Goal: Information Seeking & Learning: Learn about a topic

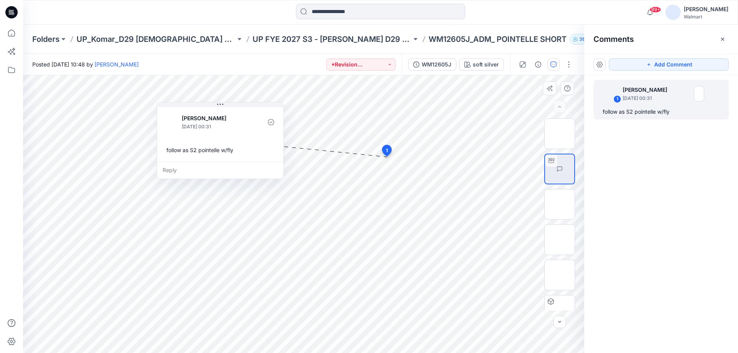
drag, startPoint x: 295, startPoint y: 115, endPoint x: 230, endPoint y: 107, distance: 65.8
click at [230, 107] on div "Jennifer Yerkes September 18, 2025 00:31 follow as S2 pointelle w/fly" at bounding box center [220, 134] width 126 height 56
click at [444, 60] on div "WM12605J" at bounding box center [437, 64] width 30 height 8
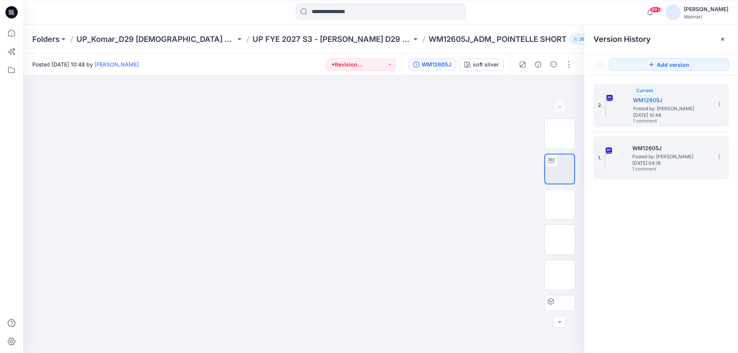
click at [635, 171] on span "1 comment" at bounding box center [660, 170] width 54 height 6
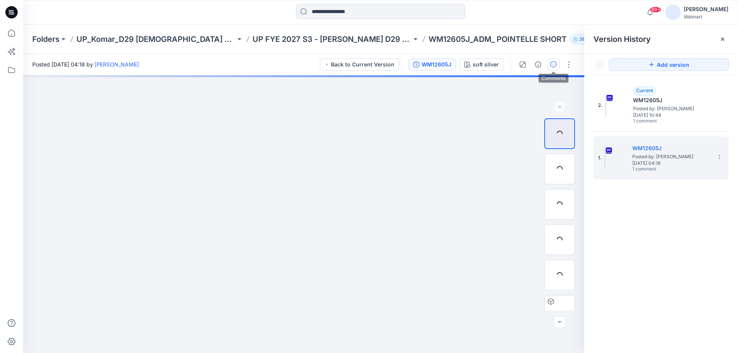
click at [551, 64] on icon "button" at bounding box center [554, 65] width 6 height 6
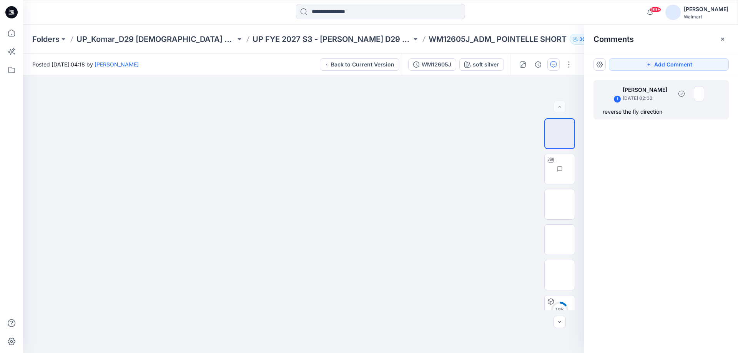
click at [629, 118] on div "1 Jennifer Yerkes September 11, 2025 02:02 reverse the fly direction" at bounding box center [661, 100] width 135 height 40
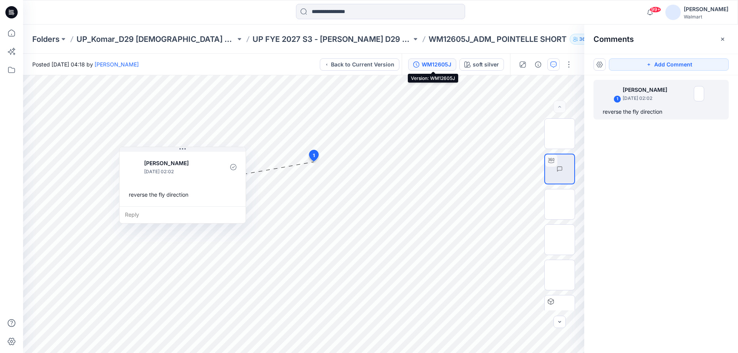
click at [439, 65] on div "WM12605J" at bounding box center [437, 64] width 30 height 8
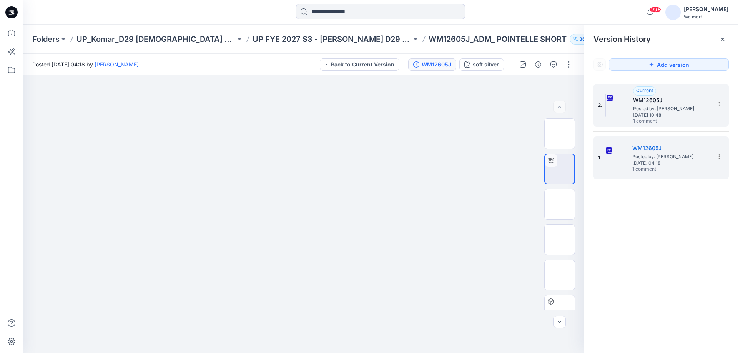
click at [646, 111] on span "Posted by: [PERSON_NAME]" at bounding box center [671, 109] width 77 height 8
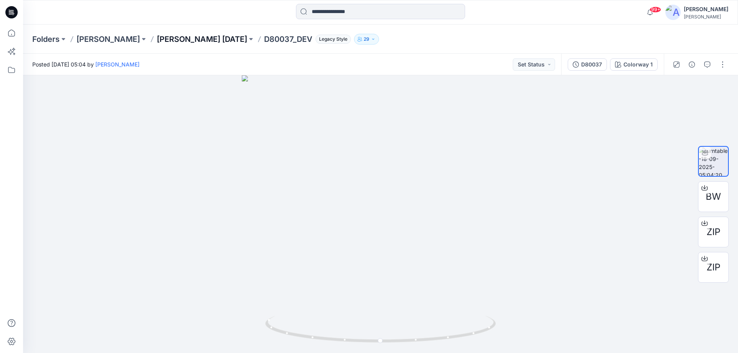
click at [202, 36] on p "DONNA KARAN Nov 25" at bounding box center [202, 39] width 90 height 11
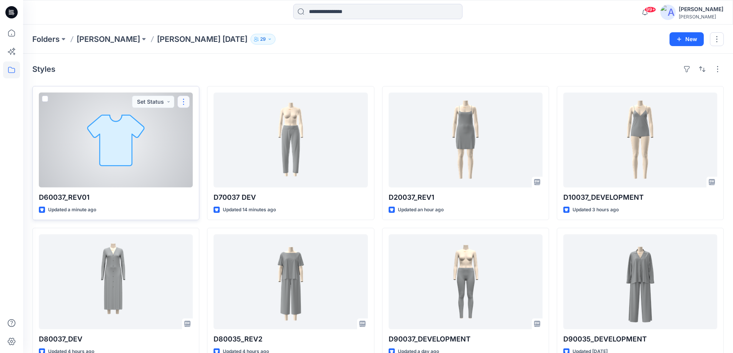
click at [181, 100] on button "button" at bounding box center [183, 102] width 12 height 12
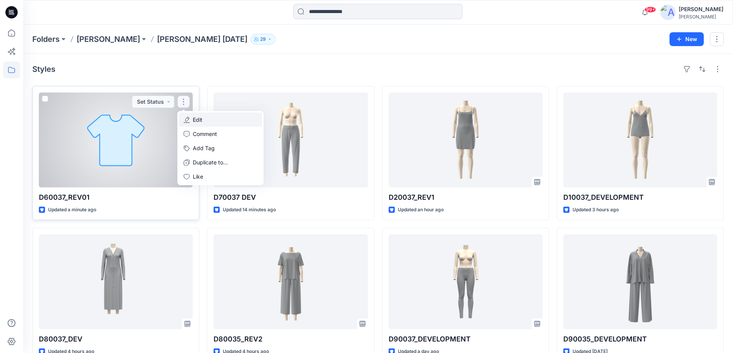
click at [196, 124] on button "Edit" at bounding box center [220, 120] width 83 height 14
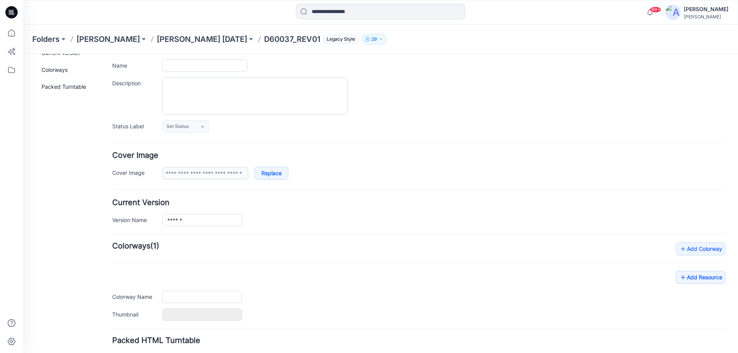
scroll to position [107, 0]
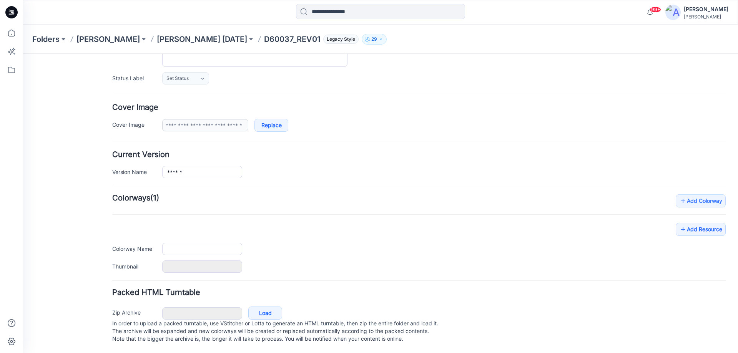
type input "**********"
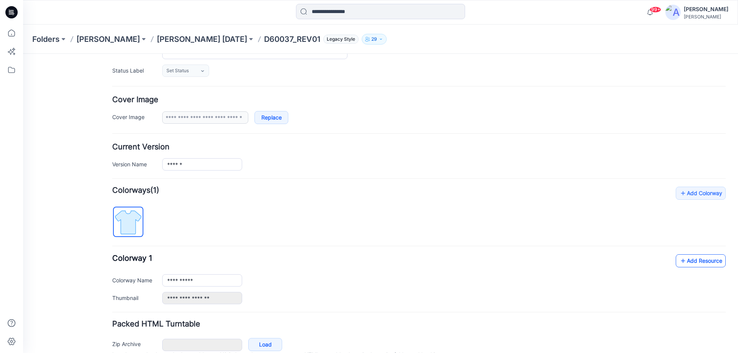
click at [691, 261] on link "Add Resource" at bounding box center [701, 261] width 50 height 13
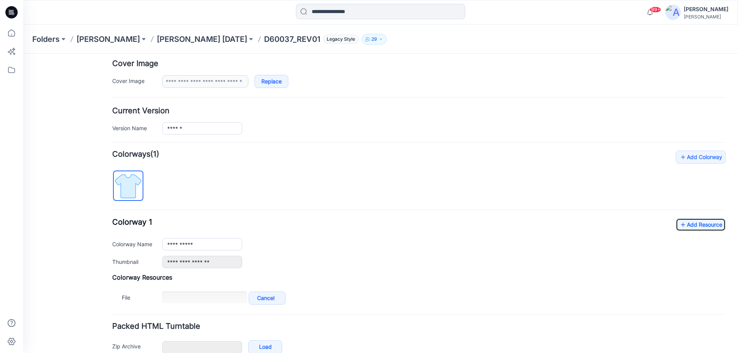
scroll to position [146, 0]
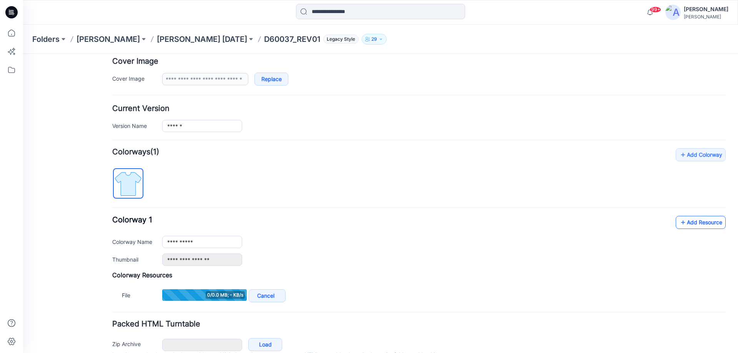
click at [692, 220] on link "Add Resource" at bounding box center [701, 222] width 50 height 13
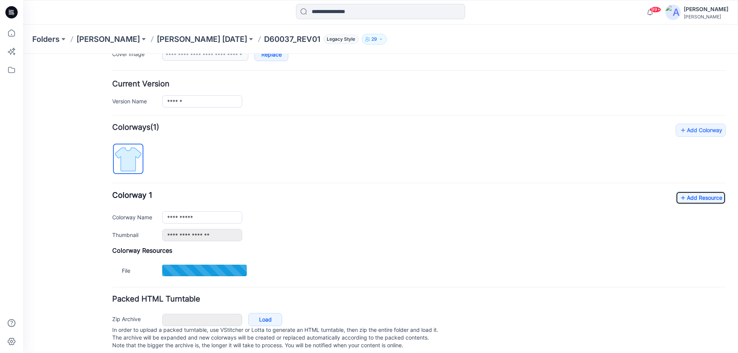
scroll to position [184, 0]
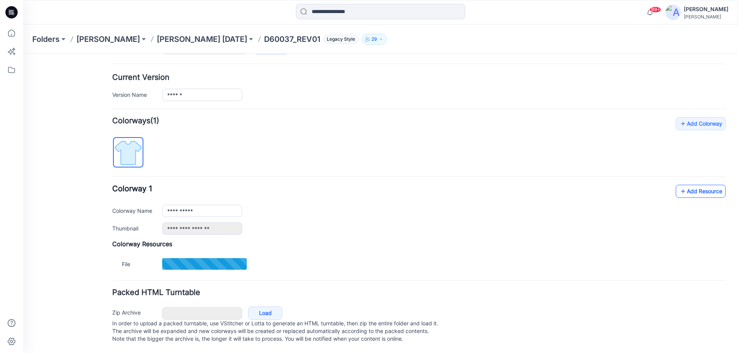
click at [687, 185] on link "Add Resource" at bounding box center [701, 191] width 50 height 13
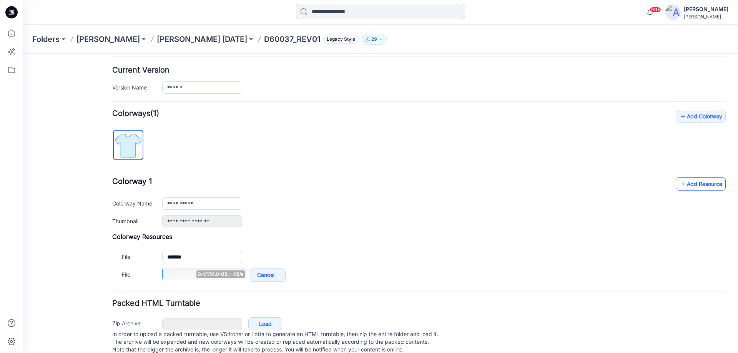
click at [695, 183] on link "Add Resource" at bounding box center [701, 184] width 50 height 13
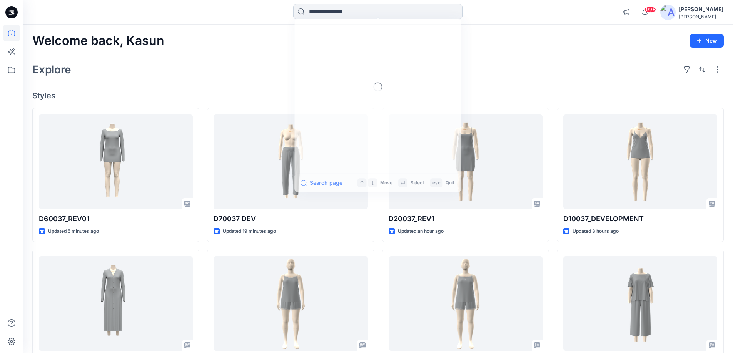
click at [341, 13] on input at bounding box center [377, 11] width 169 height 15
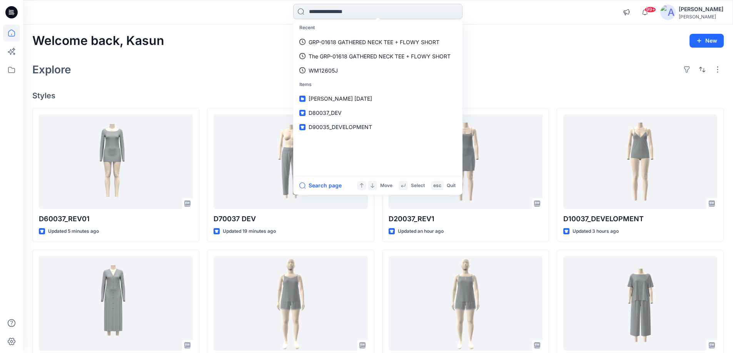
paste input "********"
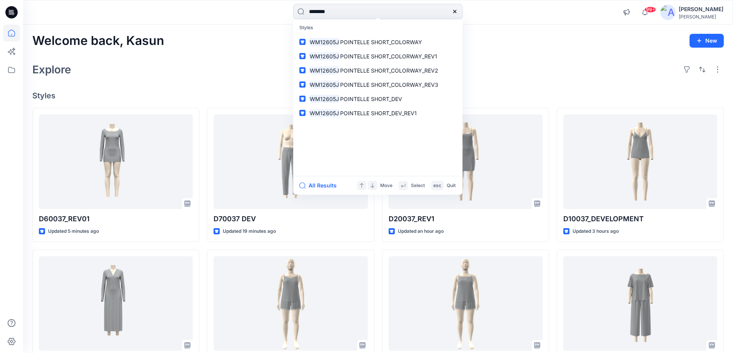
type input "********"
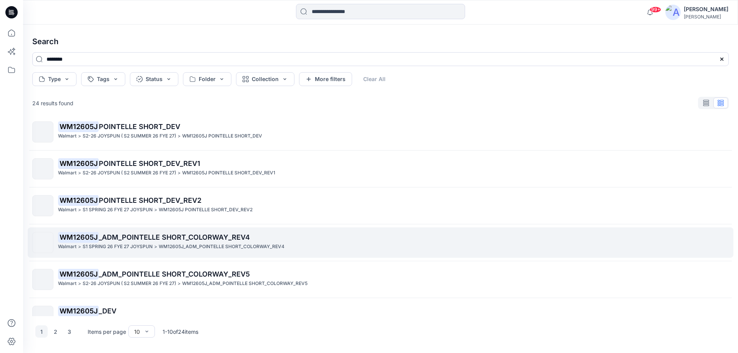
scroll to position [173, 0]
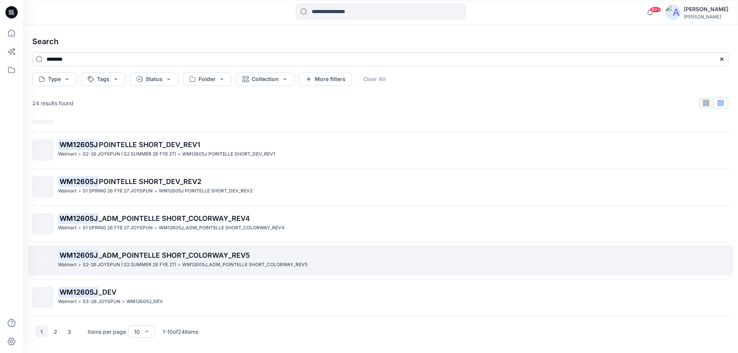
click at [157, 262] on p "S2-26 JOYSPUN ( S2 SUMMER 26 FYE 27)" at bounding box center [129, 265] width 93 height 8
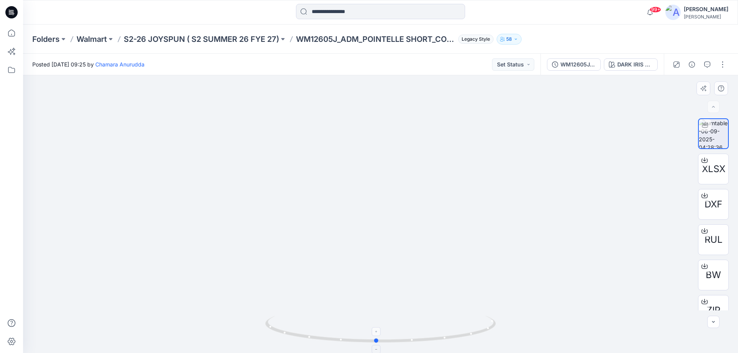
drag, startPoint x: 403, startPoint y: 342, endPoint x: 398, endPoint y: 343, distance: 4.4
click at [398, 343] on icon at bounding box center [381, 330] width 233 height 29
click at [565, 65] on div "WM12605J_ADM_POINTELLE SHORT_COLORWAY_REV5" at bounding box center [578, 64] width 35 height 8
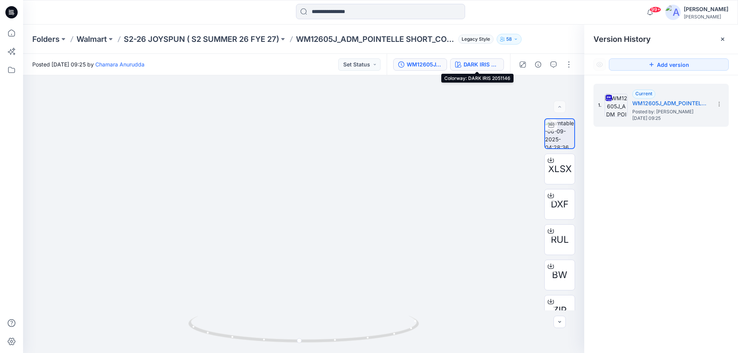
click at [481, 63] on div "DARK IRIS 2051146" at bounding box center [481, 64] width 35 height 8
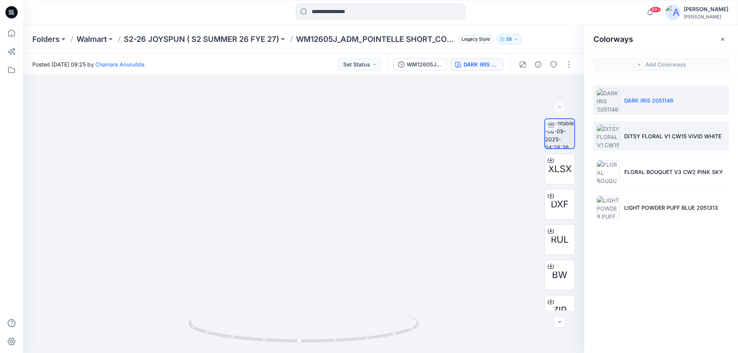
click at [647, 136] on p "DITSY FLORAL V1 CW15 VIVID WHITE" at bounding box center [673, 136] width 97 height 8
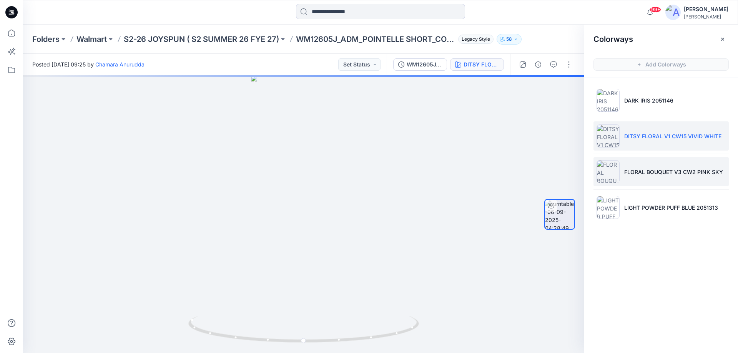
click at [635, 167] on li "FLORAL BOUQUET V3 CW2 PINK SKY" at bounding box center [661, 171] width 135 height 29
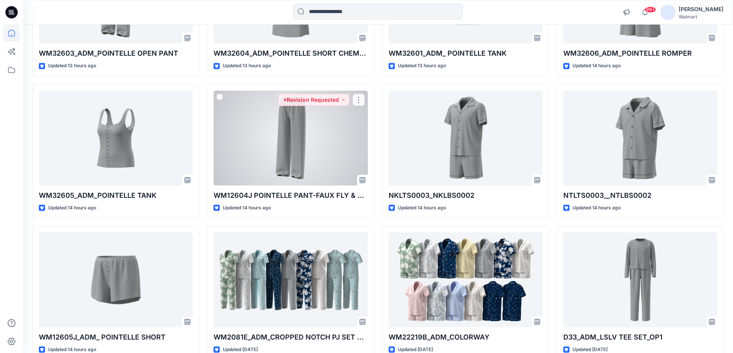
scroll to position [38, 0]
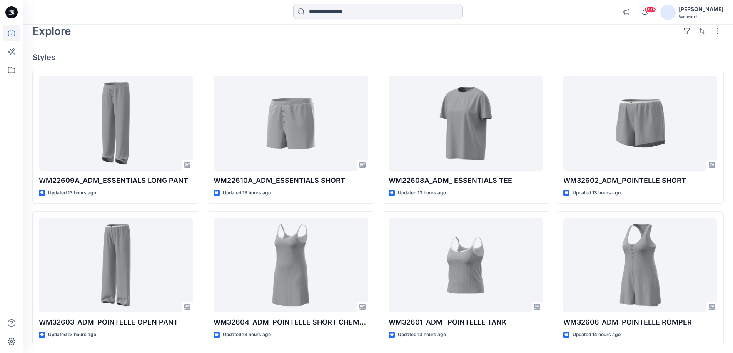
click at [322, 14] on input at bounding box center [377, 11] width 169 height 15
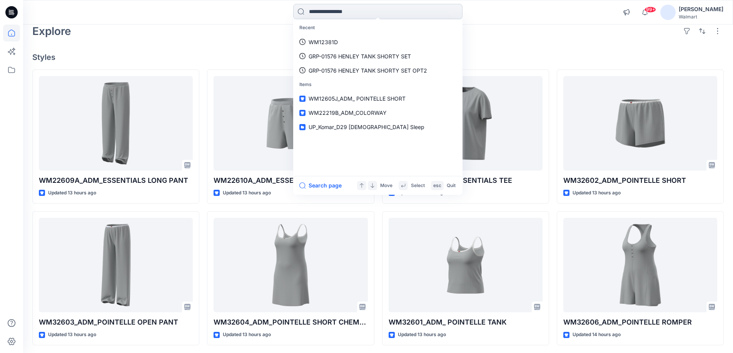
paste input "********"
type input "********"
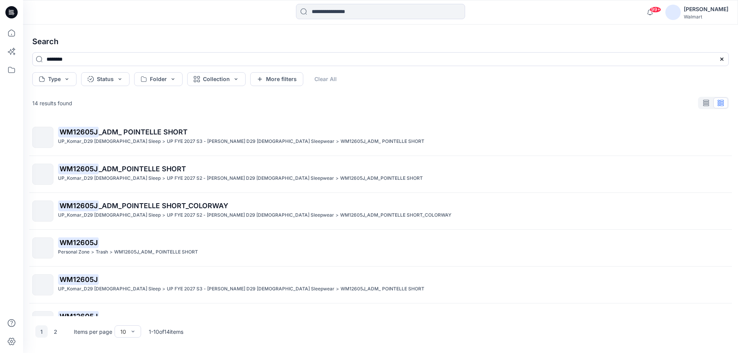
scroll to position [19, 0]
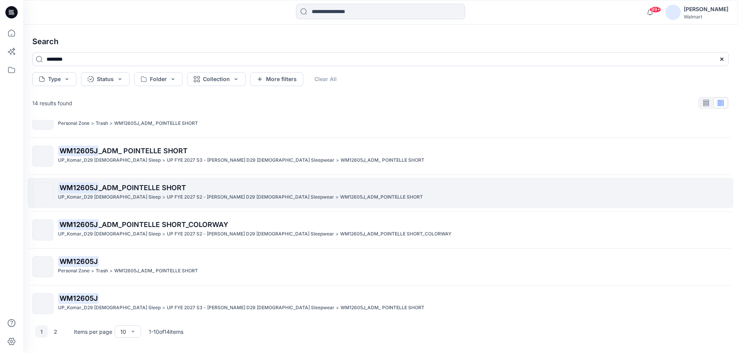
click at [183, 195] on p "UP FYE 2027 S2 - [PERSON_NAME] D29 [DEMOGRAPHIC_DATA] Sleepwear" at bounding box center [250, 197] width 167 height 8
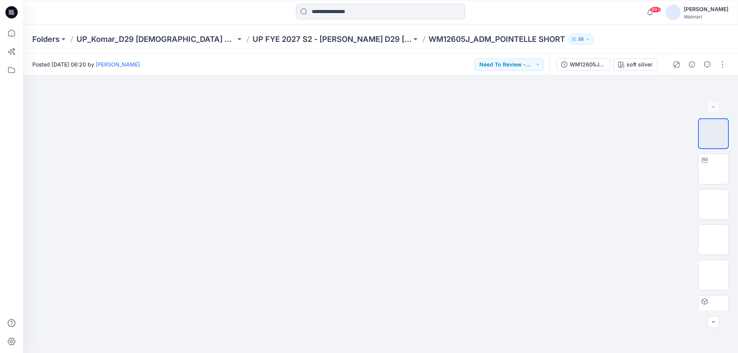
click at [336, 12] on input at bounding box center [380, 11] width 169 height 15
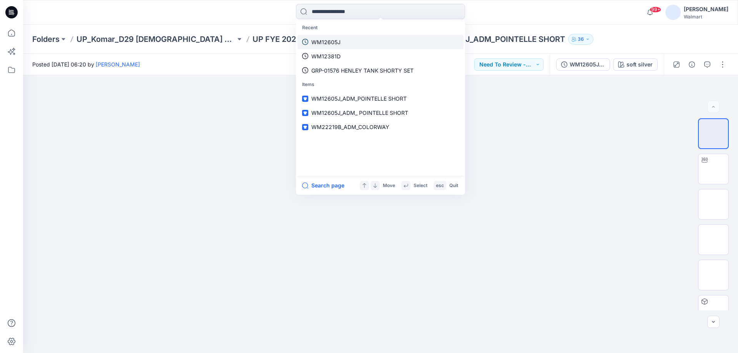
click at [342, 40] on link "WM12605J" at bounding box center [381, 42] width 166 height 14
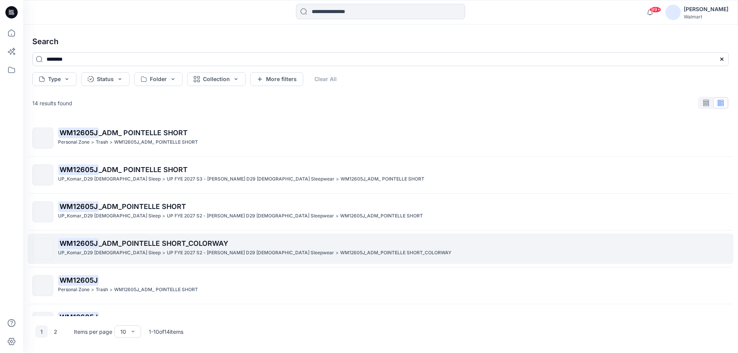
click at [167, 251] on p "UP FYE 2027 S2 - [PERSON_NAME] D29 [DEMOGRAPHIC_DATA] Sleepwear" at bounding box center [250, 253] width 167 height 8
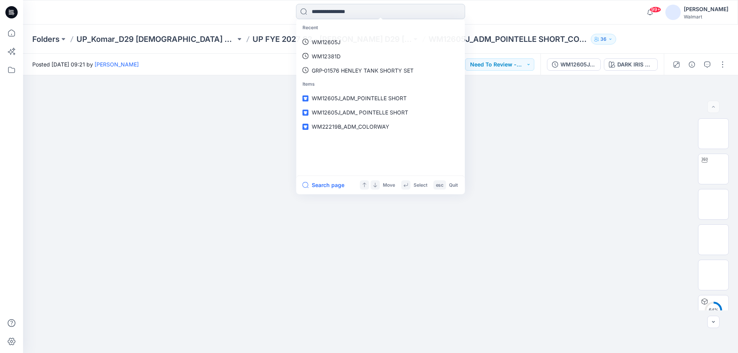
click at [323, 13] on input at bounding box center [380, 11] width 169 height 15
click at [328, 41] on p "WM12605J" at bounding box center [325, 42] width 29 height 8
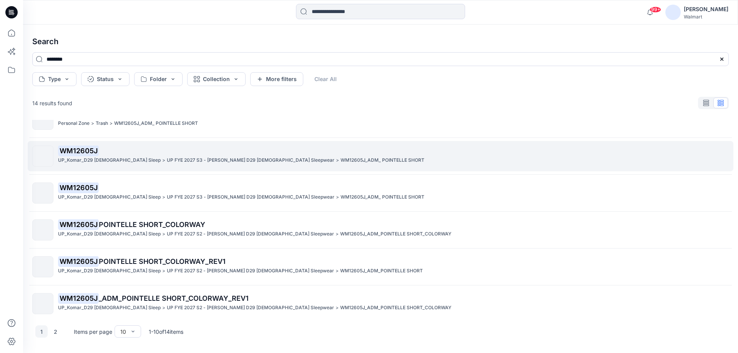
scroll to position [173, 0]
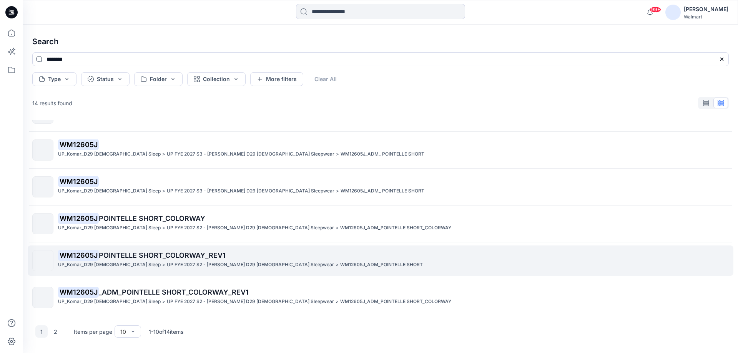
click at [198, 259] on span "POINTELLE SHORT_COLORWAY_REV1" at bounding box center [162, 255] width 127 height 8
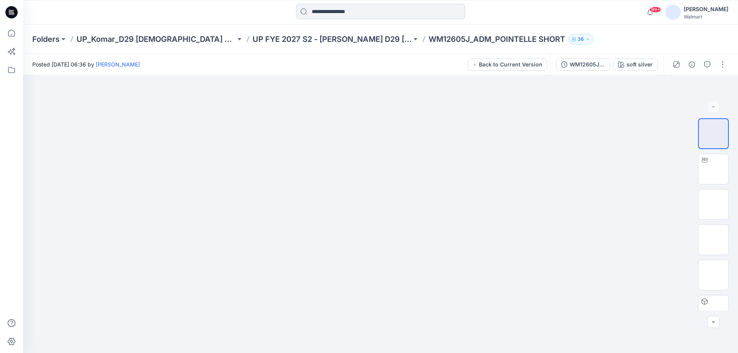
click at [330, 8] on input at bounding box center [380, 11] width 169 height 15
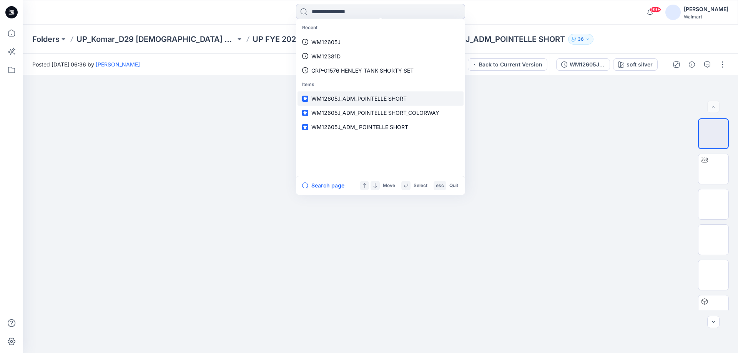
click at [365, 99] on span "WM12605J_ADM_POINTELLE SHORT" at bounding box center [358, 98] width 95 height 7
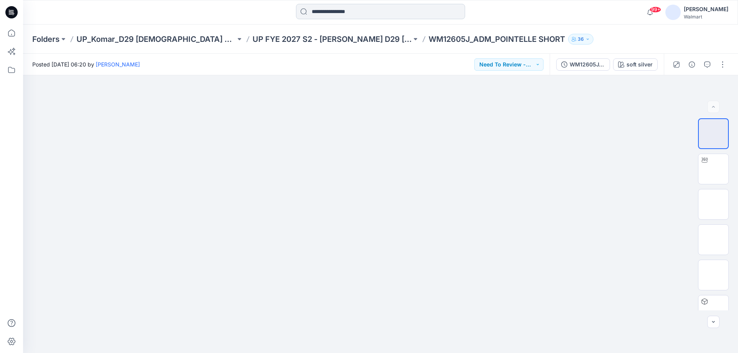
click at [331, 15] on input at bounding box center [380, 11] width 169 height 15
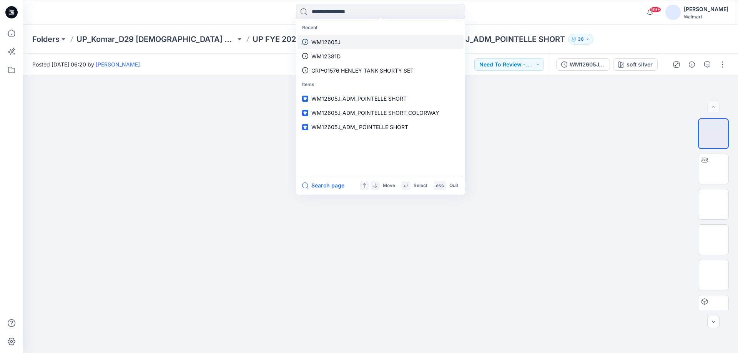
click at [332, 38] on p "WM12605J" at bounding box center [325, 42] width 29 height 8
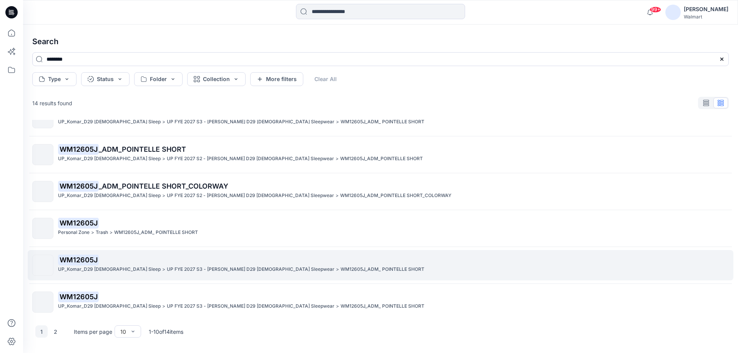
scroll to position [173, 0]
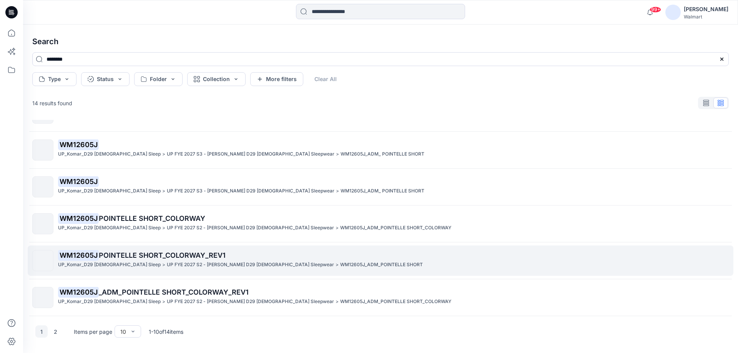
click at [140, 256] on span "POINTELLE SHORT_COLORWAY_REV1" at bounding box center [162, 255] width 127 height 8
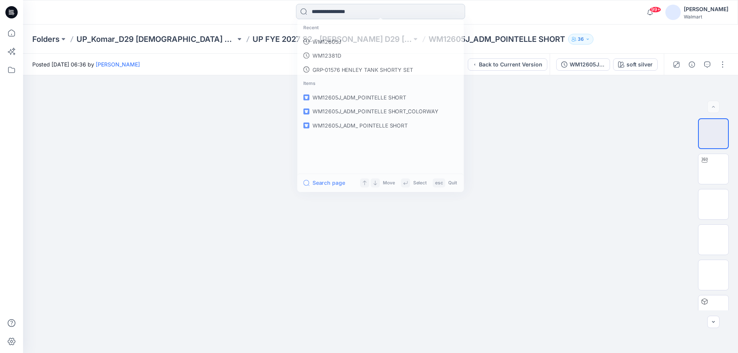
click at [319, 10] on input at bounding box center [380, 11] width 169 height 15
click at [323, 38] on p "WM12605J" at bounding box center [325, 42] width 29 height 8
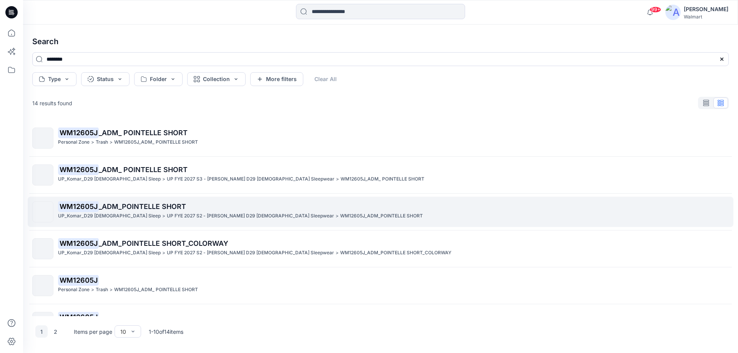
scroll to position [38, 0]
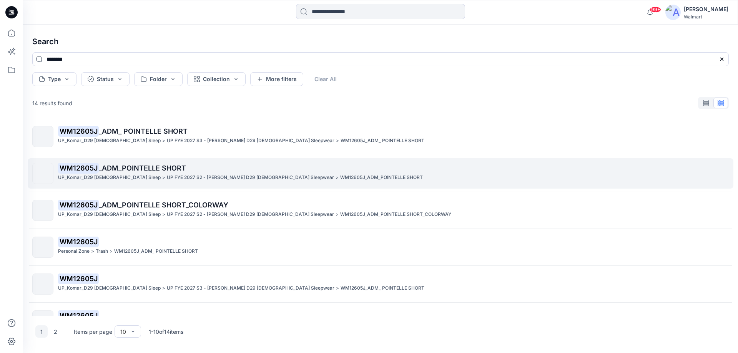
click at [169, 175] on p "UP FYE 2027 S2 - [PERSON_NAME] D29 [DEMOGRAPHIC_DATA] Sleepwear" at bounding box center [250, 178] width 167 height 8
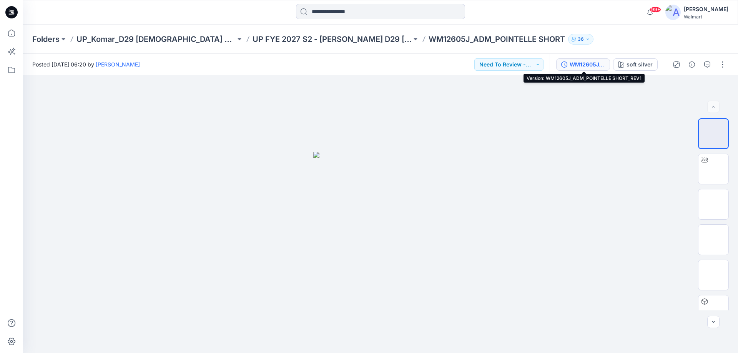
click at [595, 63] on div "WM12605J_ADM_POINTELLE SHORT_REV1" at bounding box center [587, 64] width 35 height 8
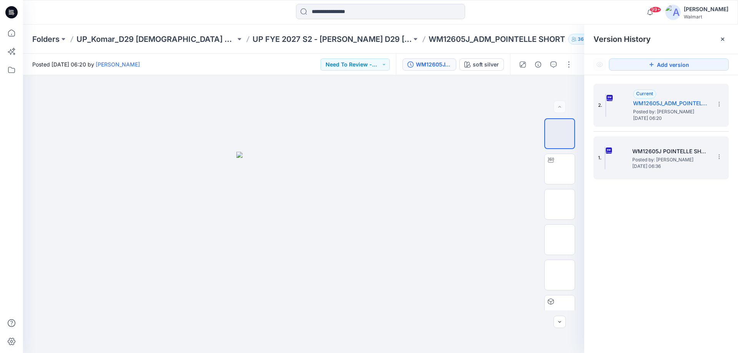
click at [655, 158] on span "Posted by: [PERSON_NAME]" at bounding box center [671, 160] width 77 height 8
click at [665, 105] on h5 "WM12605J_ADM_POINTELLE SHORT_REV1" at bounding box center [671, 103] width 77 height 9
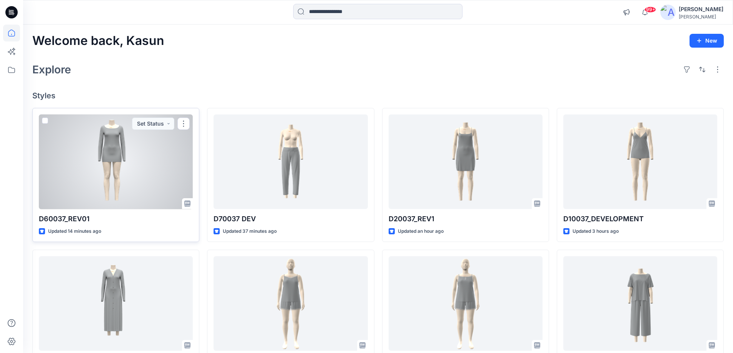
click at [123, 176] on div at bounding box center [116, 162] width 154 height 95
